Goal: Check status: Check status

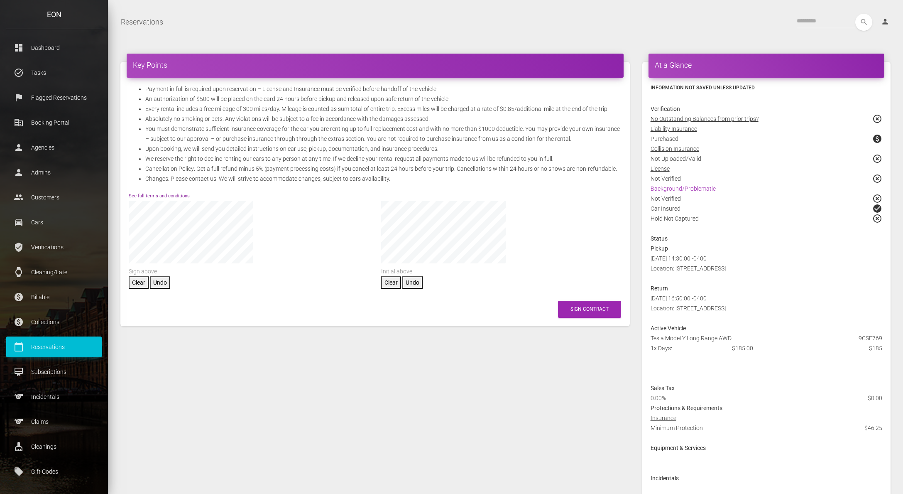
click at [178, 195] on link "See full terms and conditions" at bounding box center [159, 195] width 61 height 5
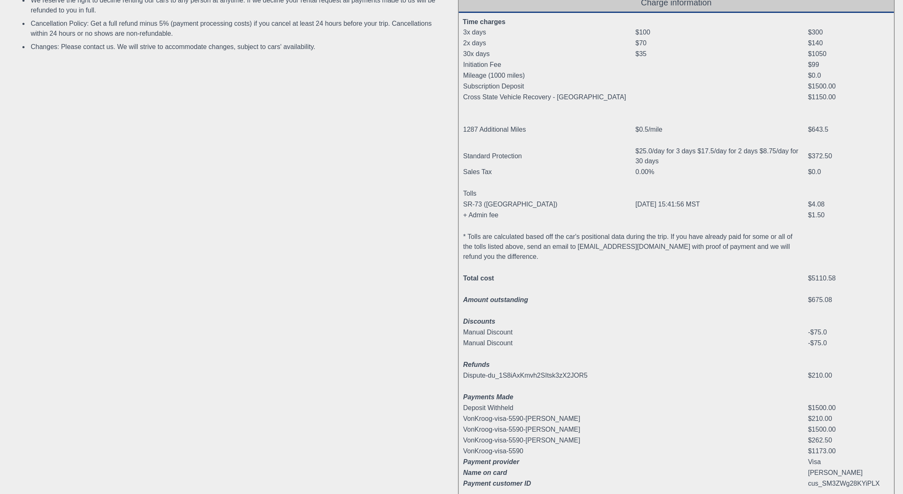
scroll to position [300, 0]
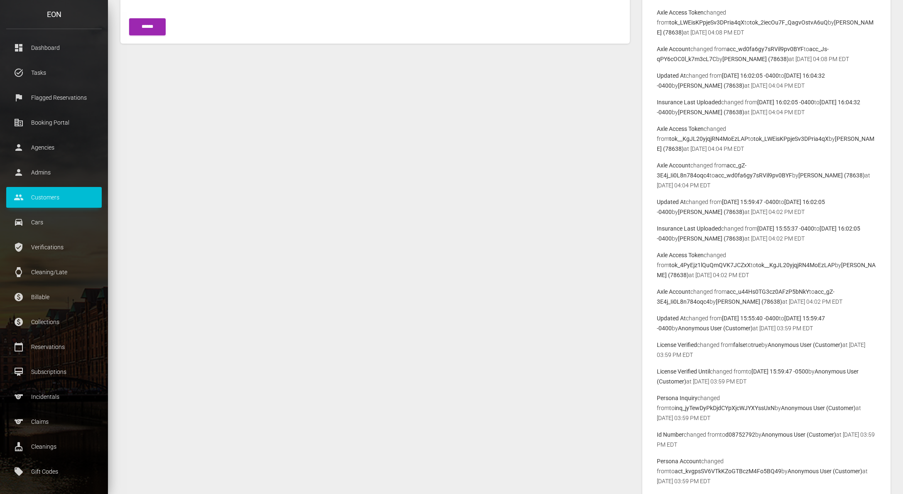
scroll to position [588, 0]
